Goal: Task Accomplishment & Management: Manage account settings

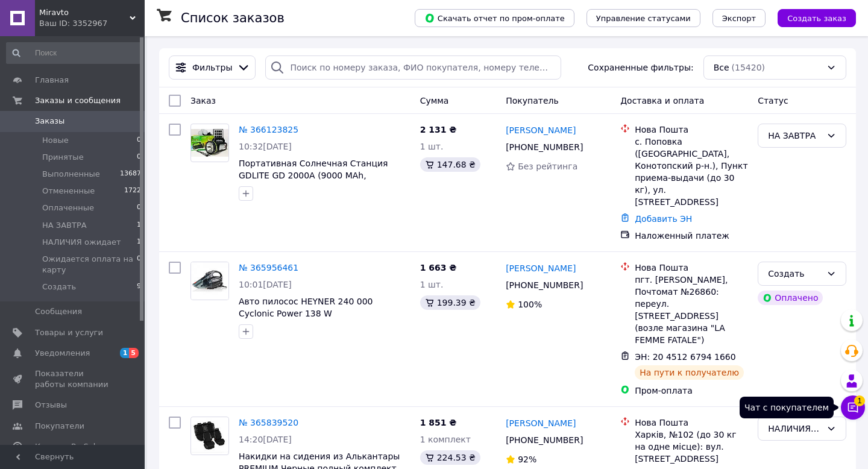
click at [852, 408] on icon at bounding box center [853, 407] width 12 height 12
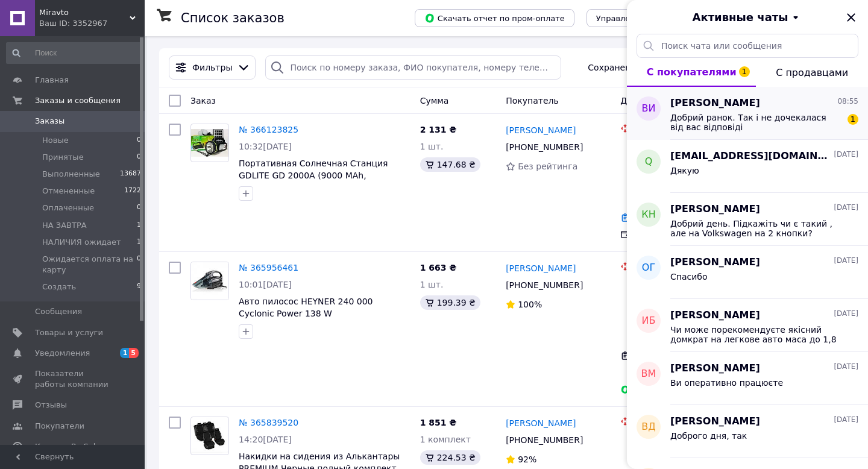
click at [831, 123] on span "Добрий ранок. Так і не дочекалася від вас відповіді" at bounding box center [755, 122] width 171 height 19
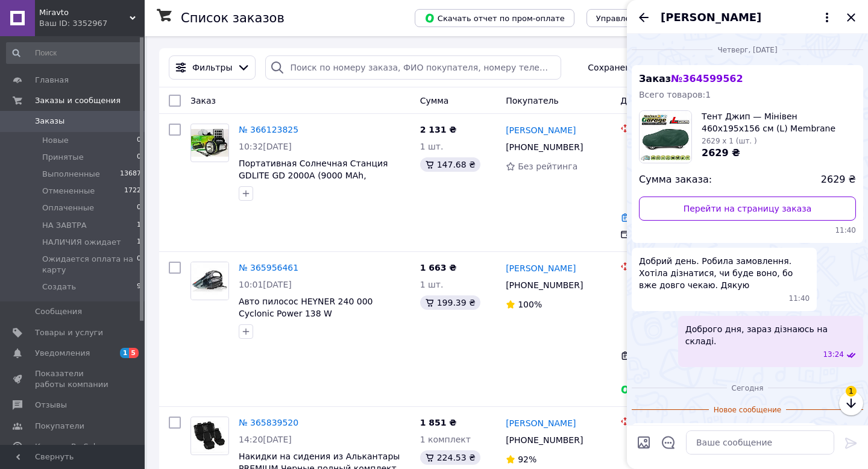
scroll to position [42, 0]
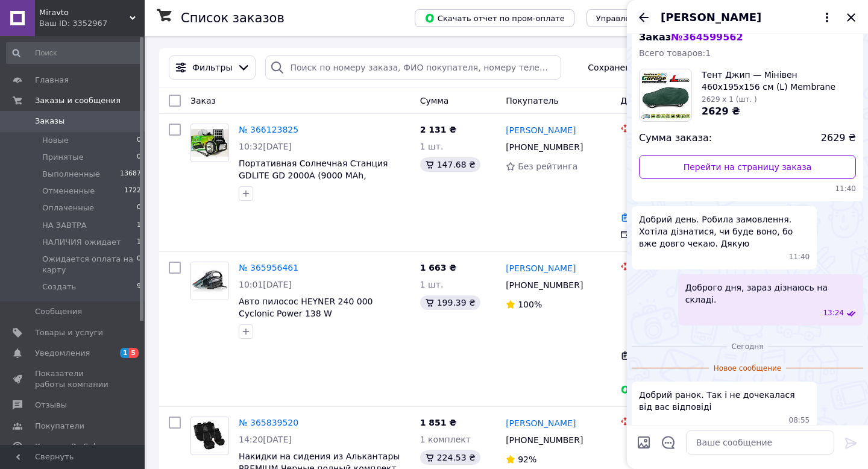
click at [644, 16] on icon "Назад" at bounding box center [644, 17] width 14 height 14
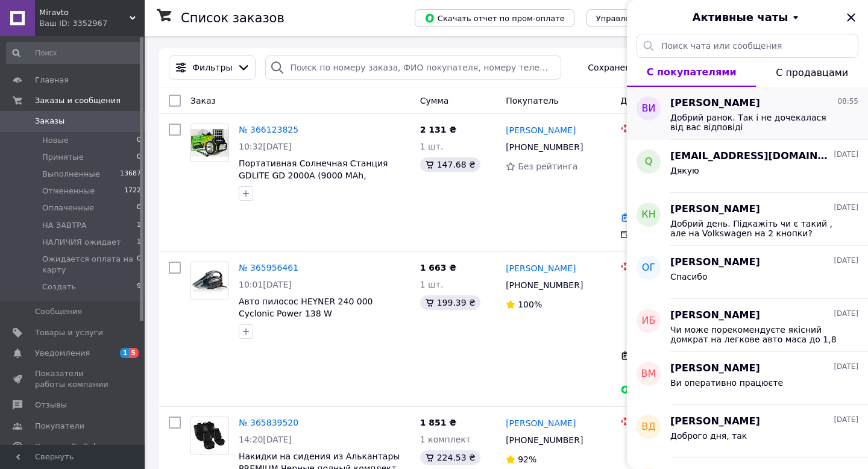
click at [802, 128] on span "Добрий ранок. Так і не дочекалася від вас відповіді" at bounding box center [755, 122] width 171 height 19
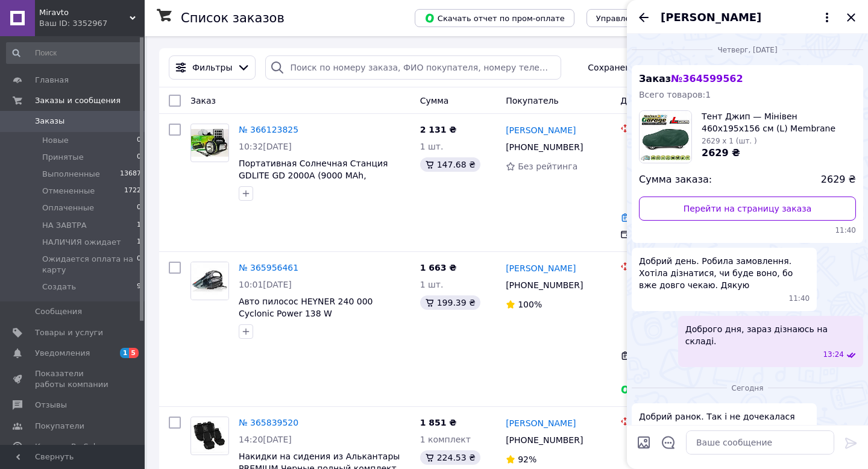
scroll to position [22, 0]
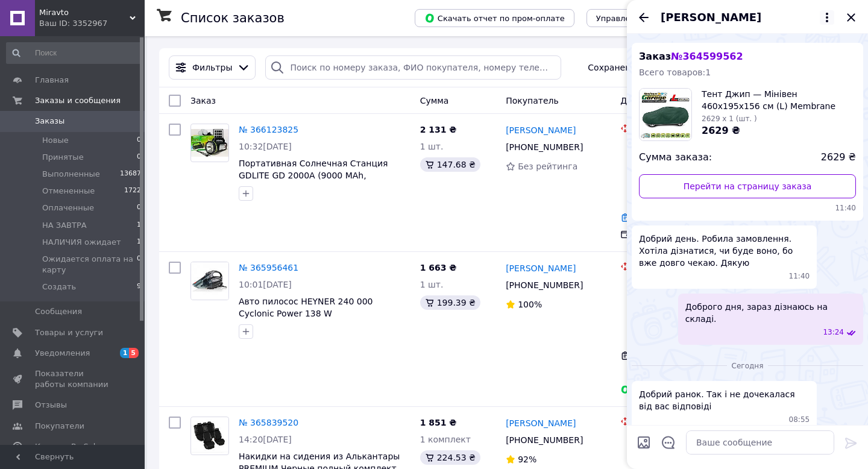
click at [825, 24] on icon at bounding box center [827, 17] width 14 height 14
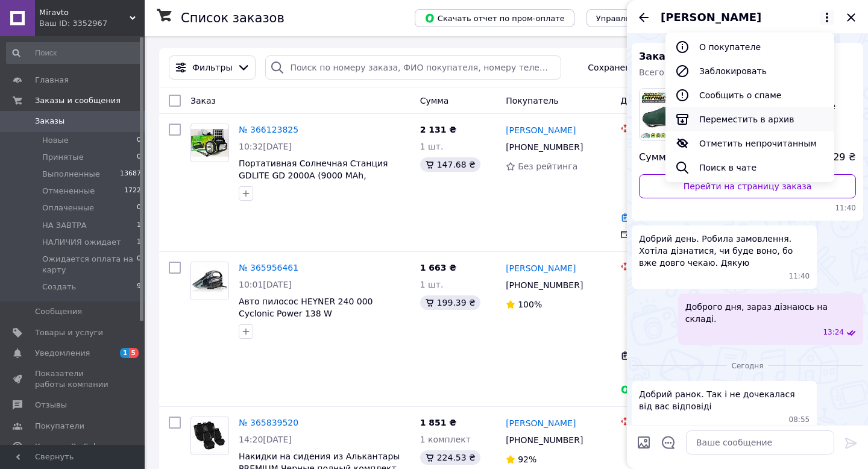
click at [786, 125] on button "Переместить в архив" at bounding box center [750, 119] width 169 height 24
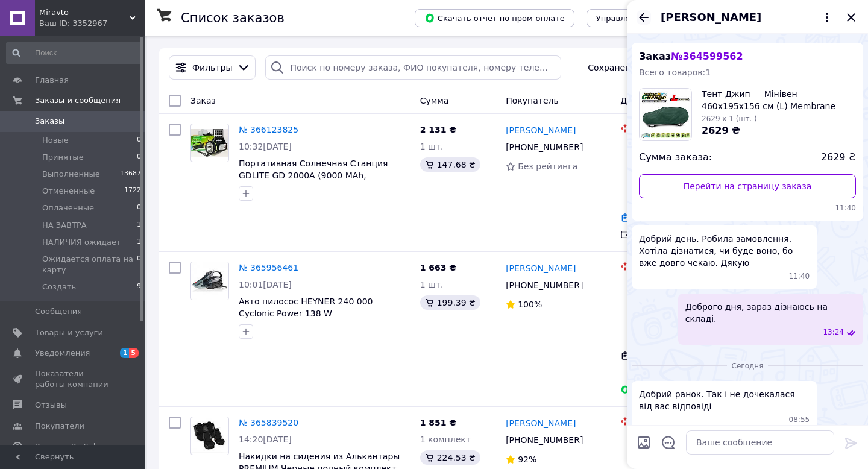
click at [645, 14] on icon "Назад" at bounding box center [644, 17] width 14 height 14
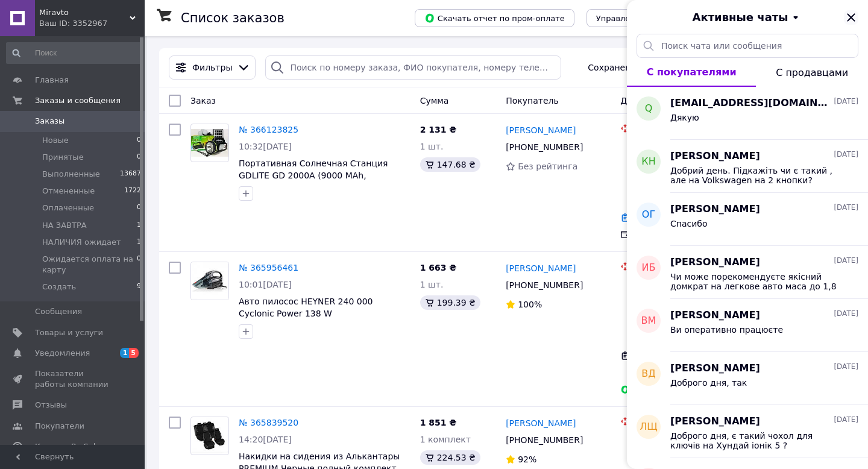
click at [851, 16] on icon "Закрыть" at bounding box center [851, 17] width 14 height 14
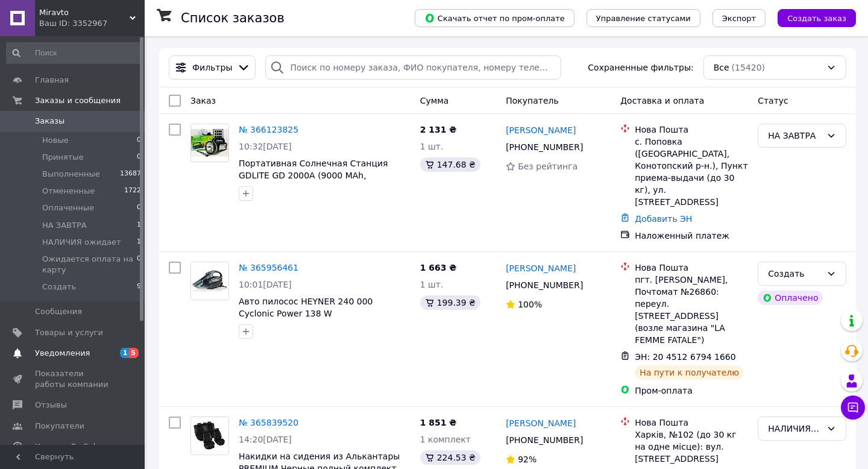
click at [80, 353] on span "Уведомления" at bounding box center [62, 353] width 55 height 11
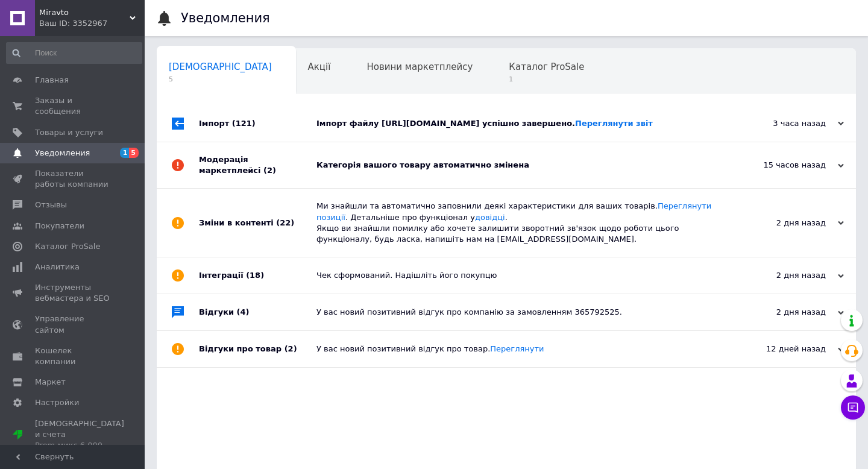
click at [351, 123] on div "Імпорт файлу https://avtofox.com/products_feed.xml?hash_tag=64f949f9b1177b1ca37…" at bounding box center [519, 123] width 407 height 11
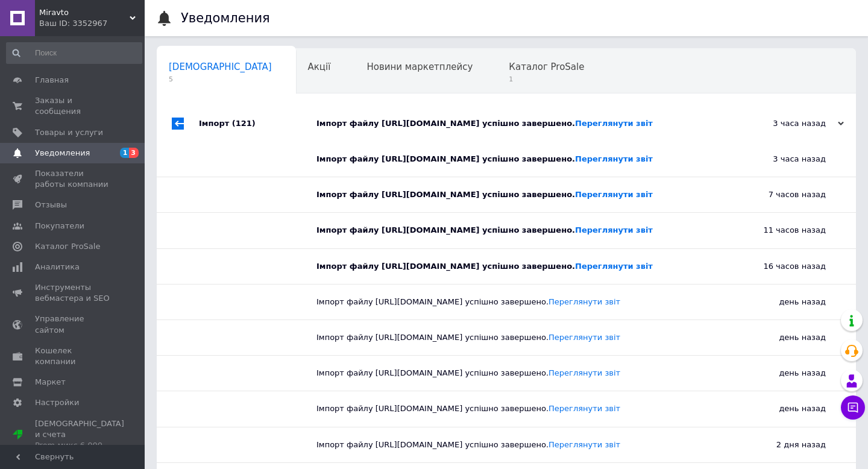
click at [351, 123] on div "Імпорт файлу https://avtofox.com/products_feed.xml?hash_tag=64f949f9b1177b1ca37…" at bounding box center [519, 123] width 407 height 11
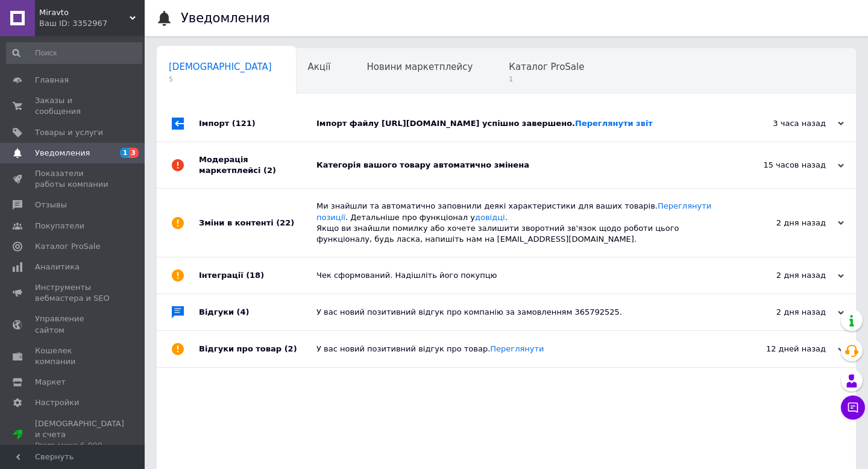
click at [359, 188] on div "Категорія вашого товару автоматично змінена" at bounding box center [519, 165] width 407 height 46
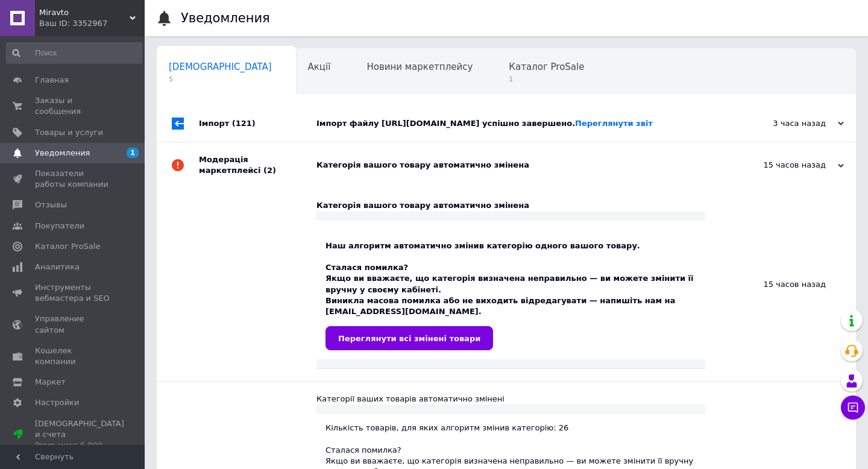
click at [359, 188] on div "Категорія вашого товару автоматично змінена" at bounding box center [519, 165] width 407 height 46
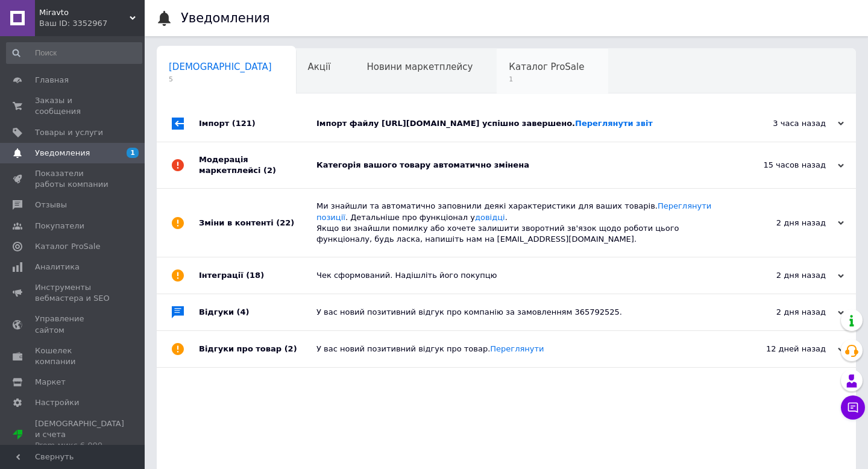
click at [509, 72] on span "Каталог ProSale" at bounding box center [546, 66] width 75 height 11
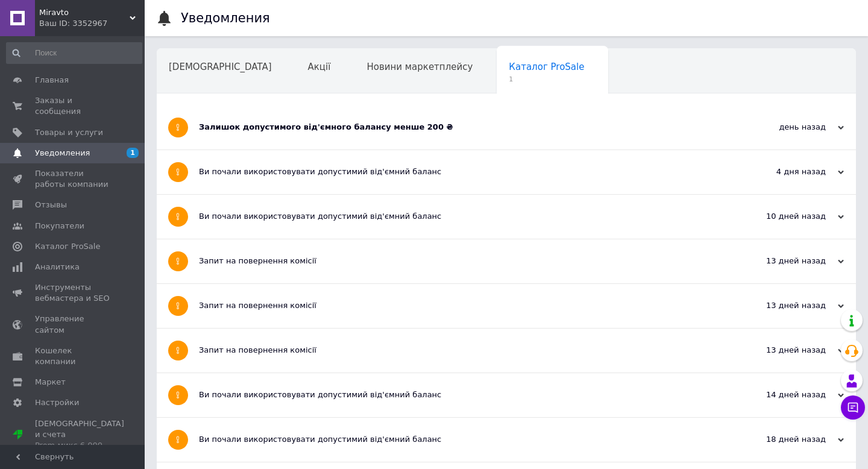
click at [385, 143] on div "Залишок допустимого від'ємного балансу менше 200 ₴" at bounding box center [461, 127] width 524 height 44
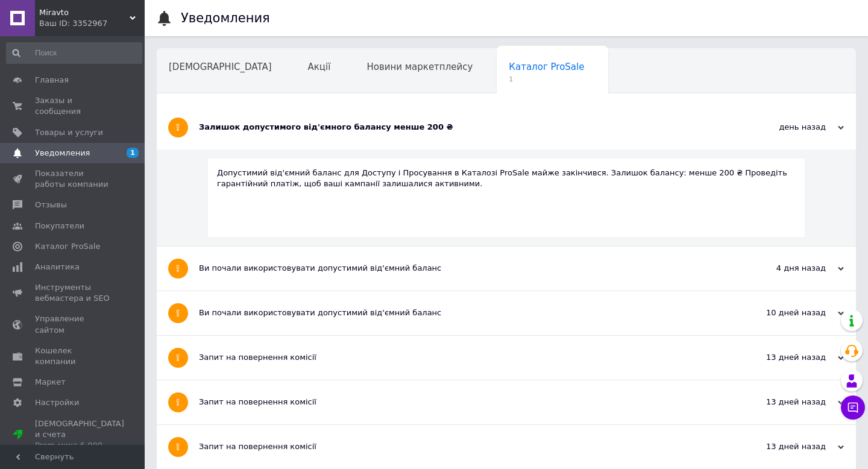
click at [385, 143] on div "Залишок допустимого від'ємного балансу менше 200 ₴" at bounding box center [461, 127] width 524 height 44
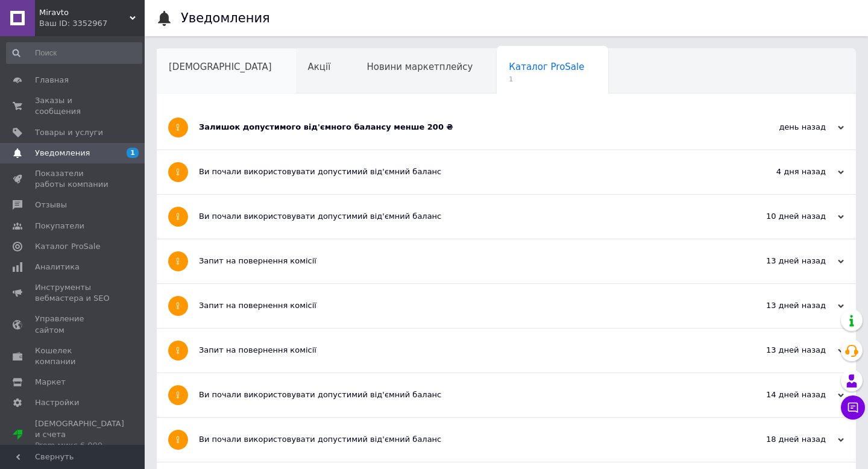
click at [221, 74] on div "Сповіщення" at bounding box center [226, 72] width 139 height 46
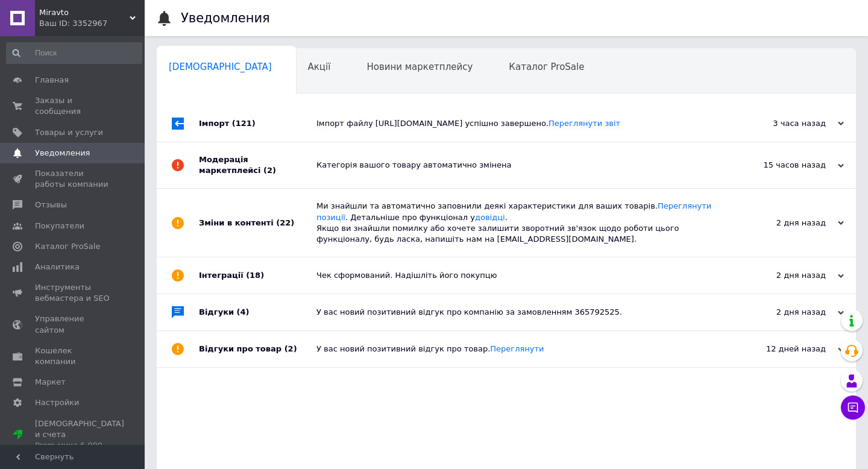
click at [109, 26] on div "Ваш ID: 3352967" at bounding box center [91, 23] width 105 height 11
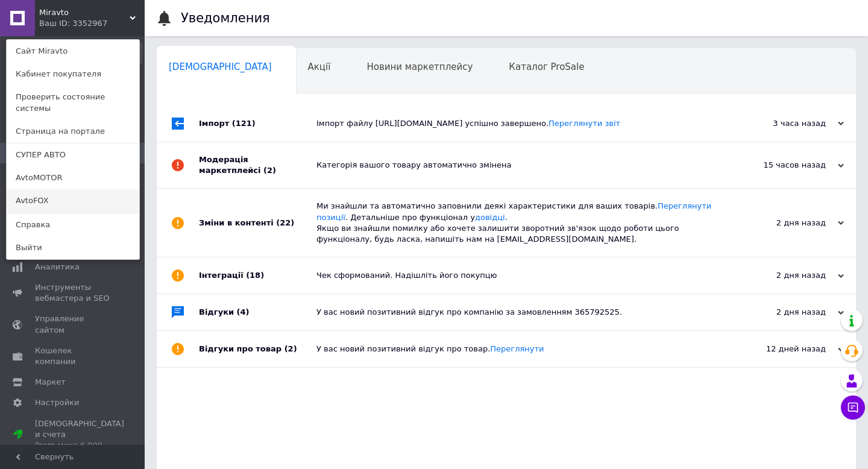
click at [86, 189] on link "AvtoFOX" at bounding box center [73, 200] width 133 height 23
